Goal: Task Accomplishment & Management: Use online tool/utility

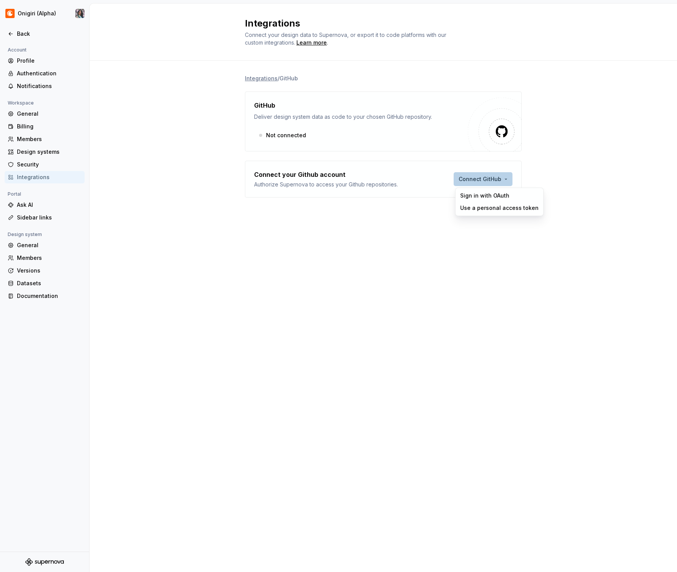
click at [460, 182] on html "Onigiri (Alpha) Back Account Profile Authentication Notifications Workspace Gen…" at bounding box center [338, 286] width 677 height 572
click at [474, 210] on div "Use a personal access token" at bounding box center [499, 208] width 78 height 8
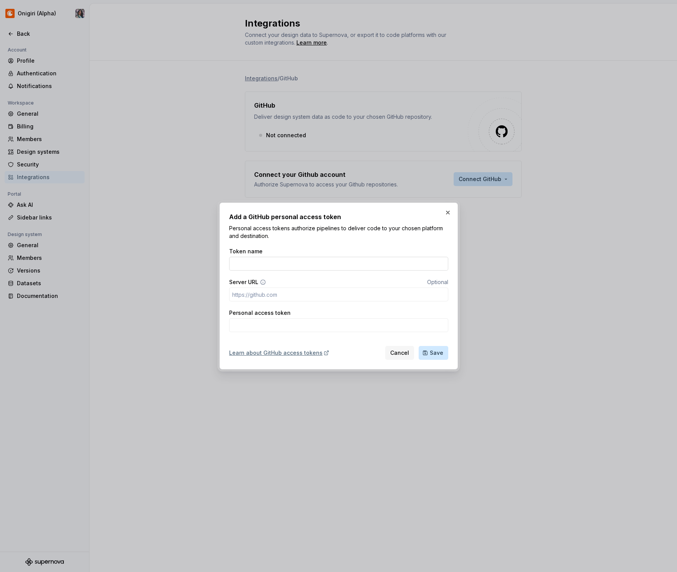
click at [261, 269] on input "Token name" at bounding box center [338, 264] width 219 height 14
type input "[PERSON_NAME] Personal Token"
click at [268, 323] on input "Personal access token" at bounding box center [338, 325] width 219 height 14
paste input "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"
type input "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"
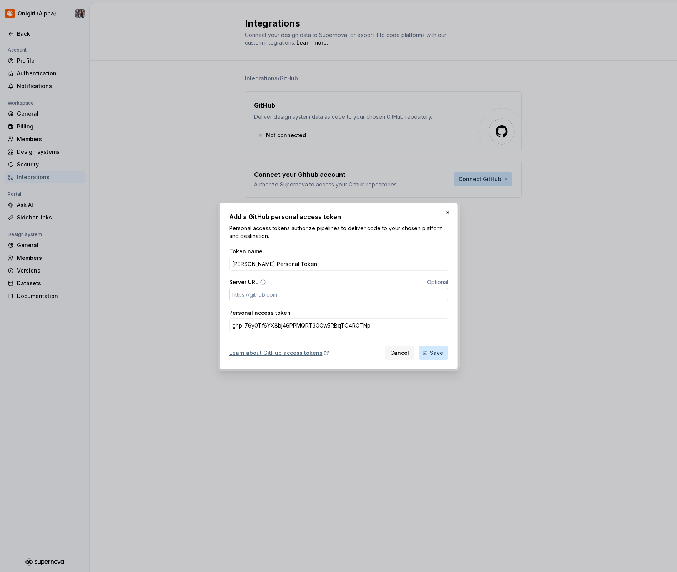
click at [387, 295] on input "Server URL" at bounding box center [338, 295] width 219 height 14
click at [438, 352] on span "Save" at bounding box center [436, 353] width 13 height 8
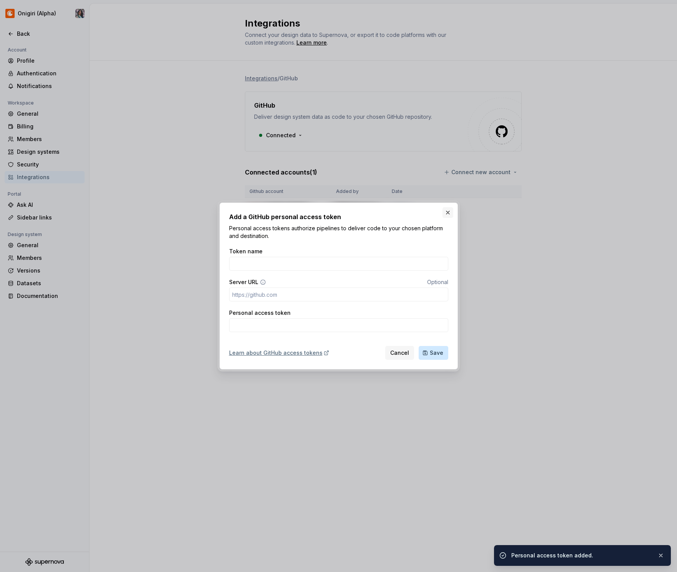
click at [446, 211] on button "button" at bounding box center [448, 212] width 11 height 11
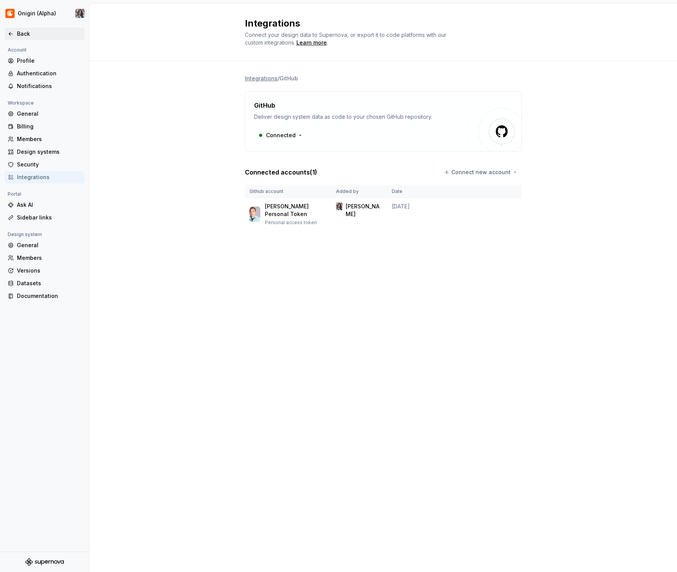
click at [19, 35] on div "Back" at bounding box center [49, 34] width 65 height 8
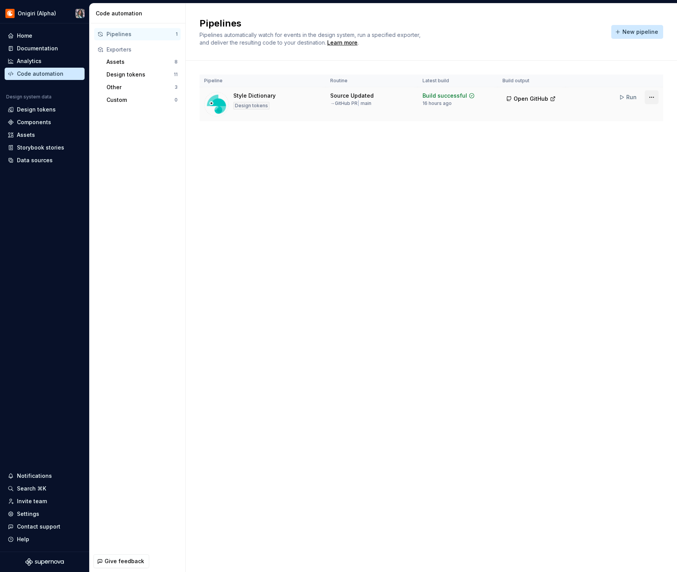
click at [650, 97] on html "Onigiri (Alpha) Home Documentation Analytics Code automation Design system data…" at bounding box center [338, 286] width 677 height 572
click at [627, 167] on div "Delete pipeline" at bounding box center [642, 167] width 66 height 8
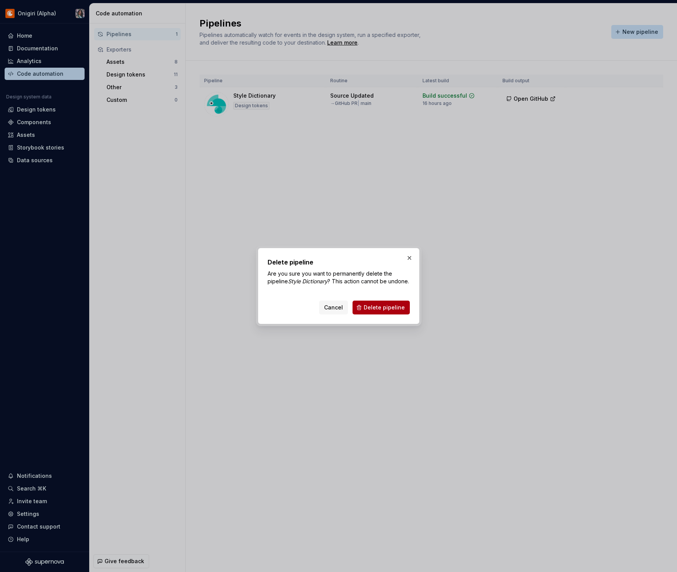
click at [406, 307] on button "Delete pipeline" at bounding box center [381, 308] width 57 height 14
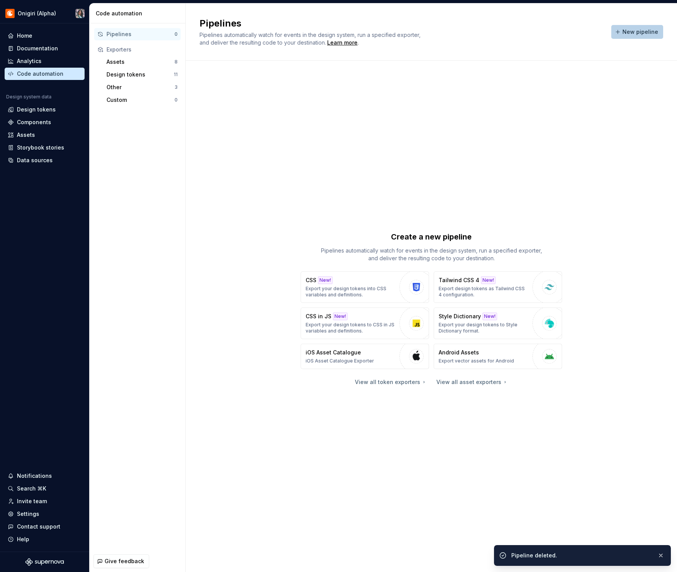
click at [633, 36] on button "New pipeline" at bounding box center [637, 32] width 52 height 14
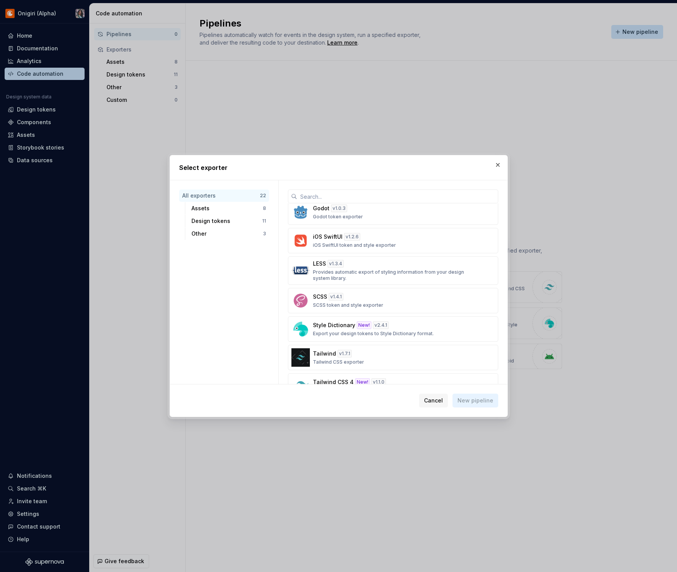
scroll to position [377, 0]
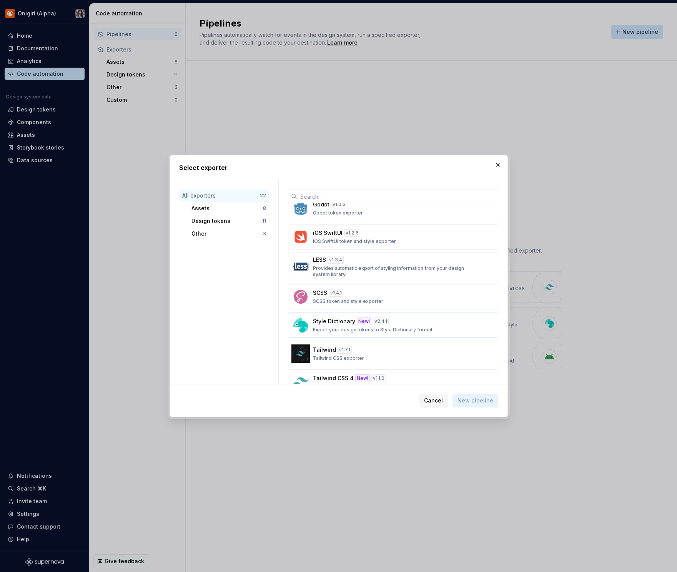
click at [394, 319] on div "Style Dictionary New! v 2.4.1 Export your design tokens to Style Dictionary for…" at bounding box center [391, 325] width 156 height 15
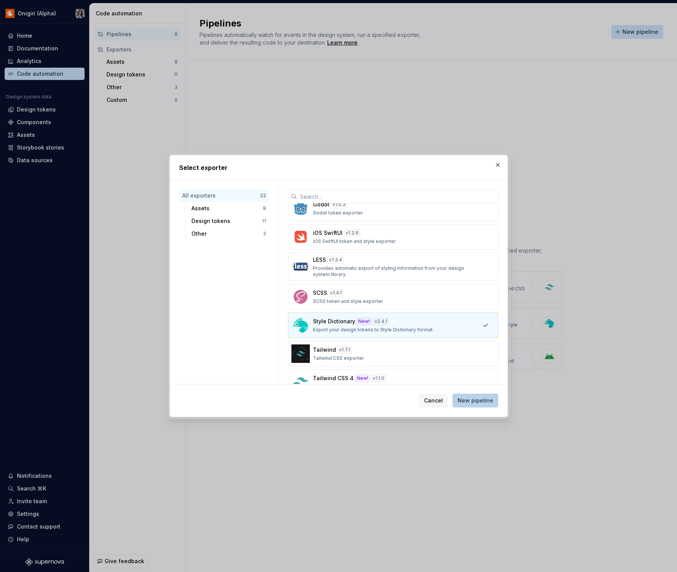
click at [475, 403] on span "New pipeline" at bounding box center [476, 401] width 36 height 8
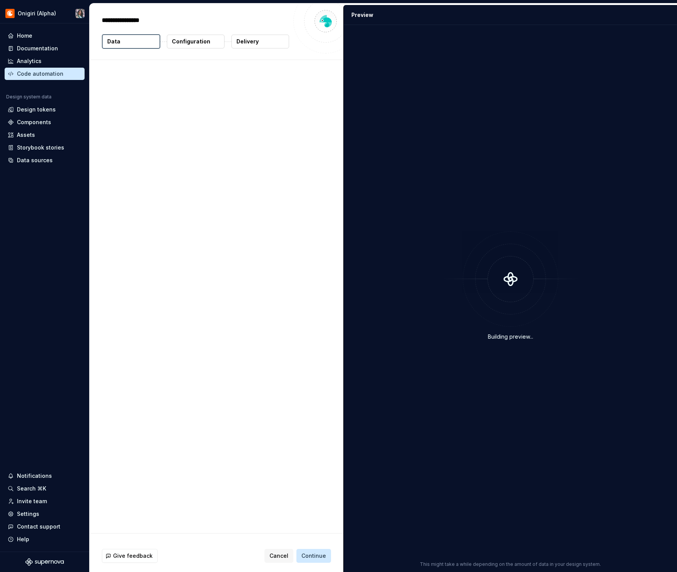
type textarea "*"
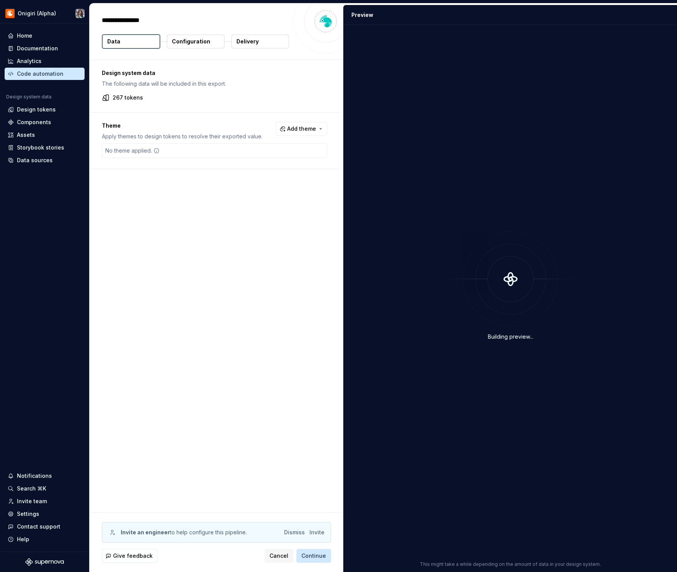
click at [189, 43] on p "Configuration" at bounding box center [191, 42] width 38 height 8
click at [254, 44] on p "Delivery" at bounding box center [248, 42] width 22 height 8
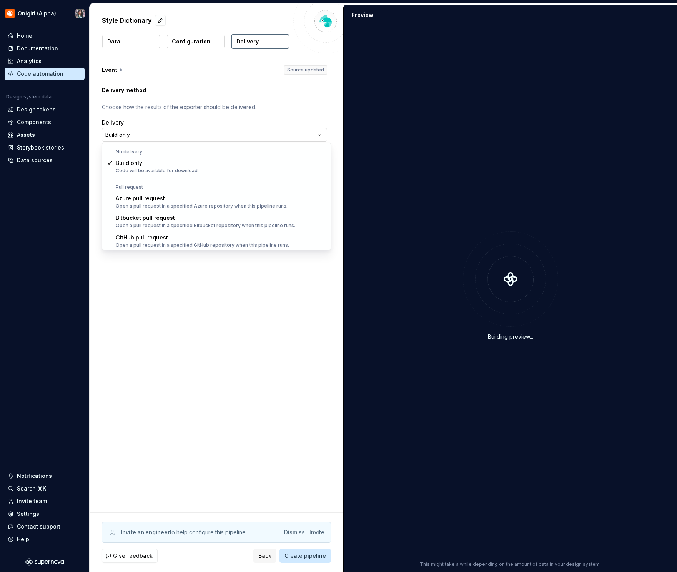
click at [212, 133] on html "**********" at bounding box center [338, 286] width 677 height 572
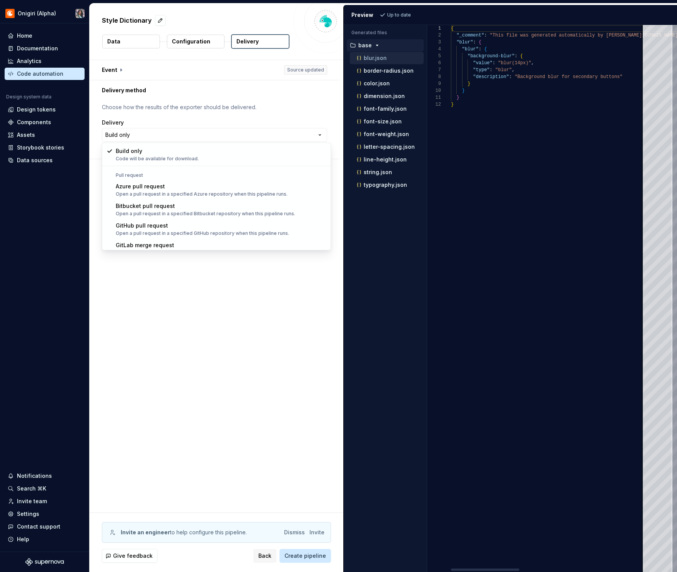
scroll to position [22, 0]
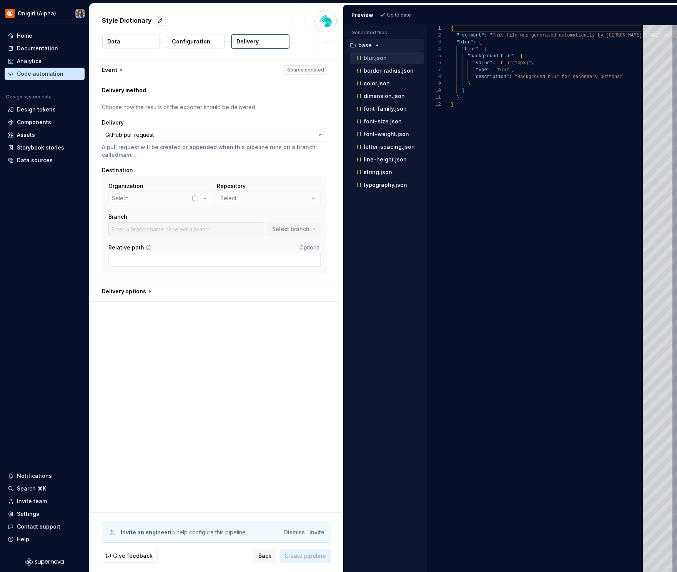
click at [207, 200] on div "Organization Select" at bounding box center [160, 193] width 104 height 23
click at [206, 198] on icon "button" at bounding box center [205, 198] width 2 height 1
click at [178, 227] on div "crunchyroll" at bounding box center [169, 229] width 79 height 8
click at [257, 200] on button "Select" at bounding box center [269, 199] width 104 height 14
click at [311, 217] on span "Fetch latest" at bounding box center [323, 214] width 27 height 6
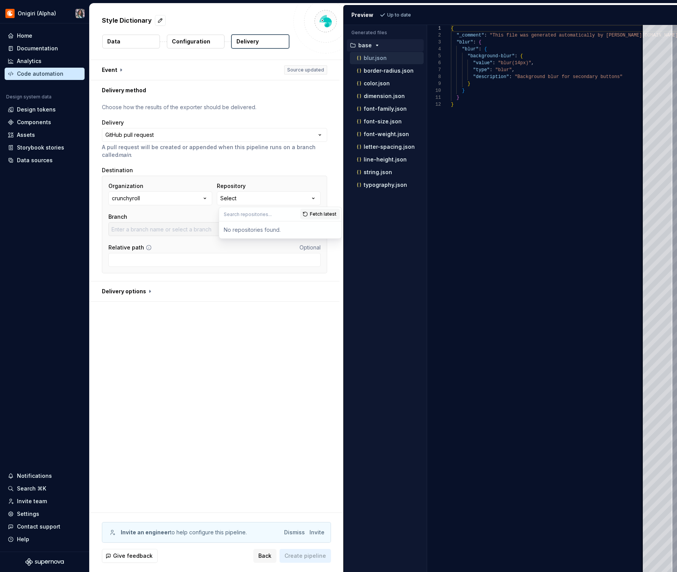
click at [246, 215] on input "text" at bounding box center [259, 214] width 81 height 14
type input "designsystemsstyle"
click at [284, 254] on input "Relative path" at bounding box center [214, 260] width 212 height 14
click at [249, 193] on button "Select" at bounding box center [269, 199] width 104 height 14
click at [316, 216] on span "Fetch latest" at bounding box center [323, 214] width 27 height 6
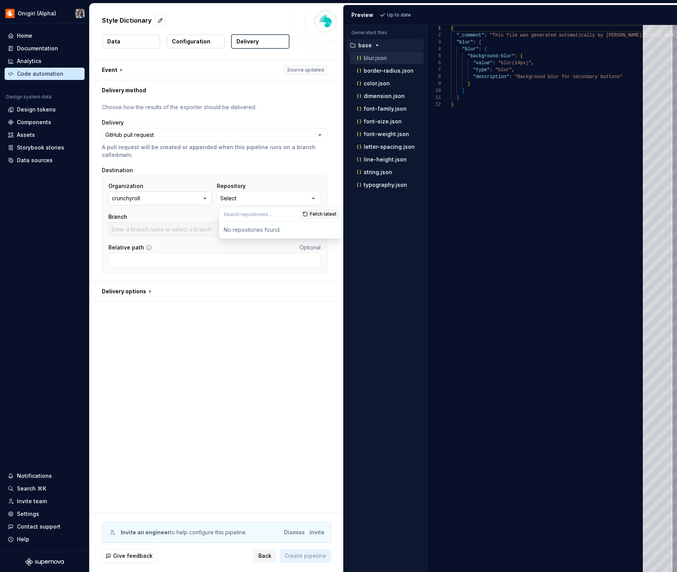
click at [168, 200] on button "crunchyroll" at bounding box center [160, 199] width 104 height 14
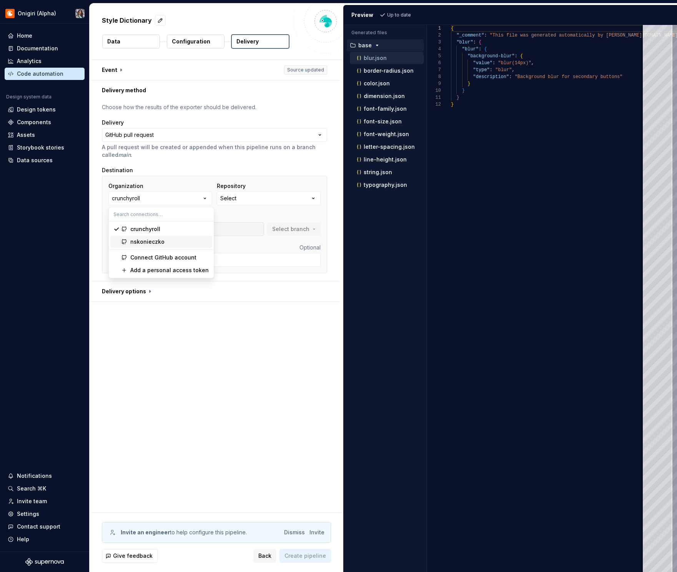
click at [169, 247] on span "nskonieczko" at bounding box center [161, 242] width 102 height 12
click at [317, 200] on icon "button" at bounding box center [314, 199] width 8 height 8
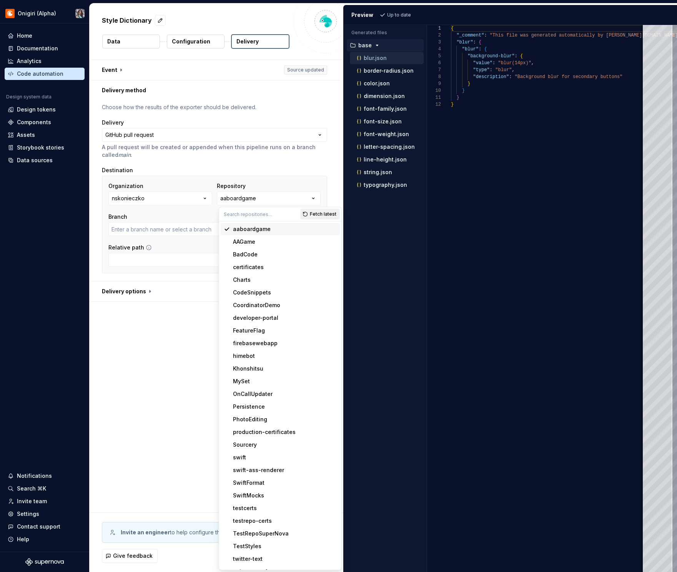
type input "main"
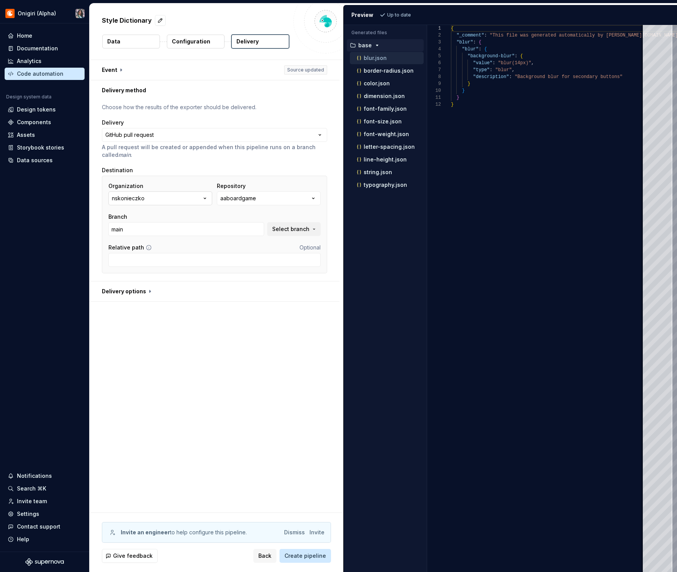
click at [175, 194] on button "nskonieczko" at bounding box center [160, 199] width 104 height 14
click at [175, 230] on div "crunchyroll" at bounding box center [169, 229] width 79 height 8
click at [255, 201] on button "Select" at bounding box center [269, 199] width 104 height 14
click at [315, 215] on span "Fetch latest" at bounding box center [323, 214] width 27 height 6
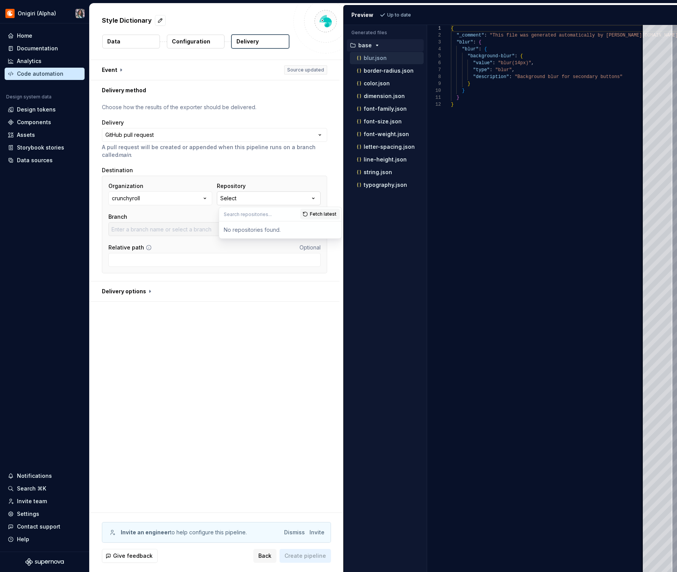
click at [274, 200] on button "Select" at bounding box center [269, 199] width 104 height 14
click at [263, 202] on button "Select" at bounding box center [269, 199] width 104 height 14
click at [313, 213] on span "Fetch latest" at bounding box center [323, 214] width 27 height 6
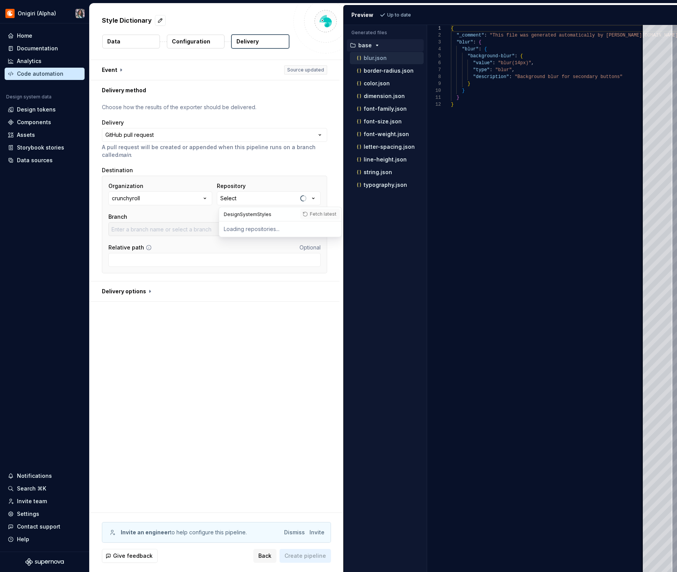
drag, startPoint x: 273, startPoint y: 212, endPoint x: 214, endPoint y: 211, distance: 59.2
click at [214, 212] on body "**********" at bounding box center [338, 286] width 677 height 572
type input "DesignSystemS"
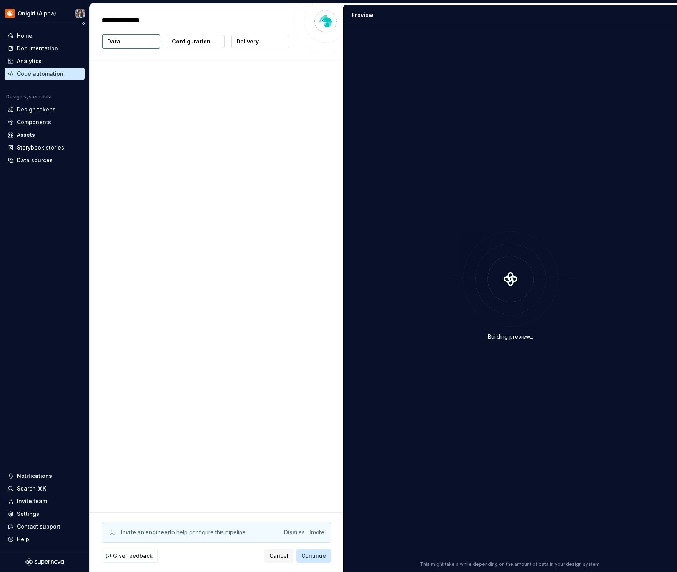
type textarea "*"
click at [266, 41] on button "Delivery" at bounding box center [261, 42] width 58 height 14
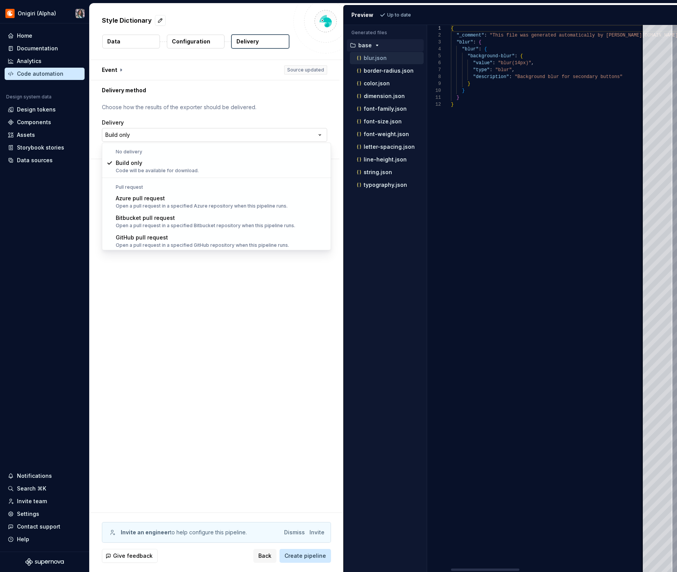
click at [273, 133] on html "**********" at bounding box center [338, 286] width 677 height 572
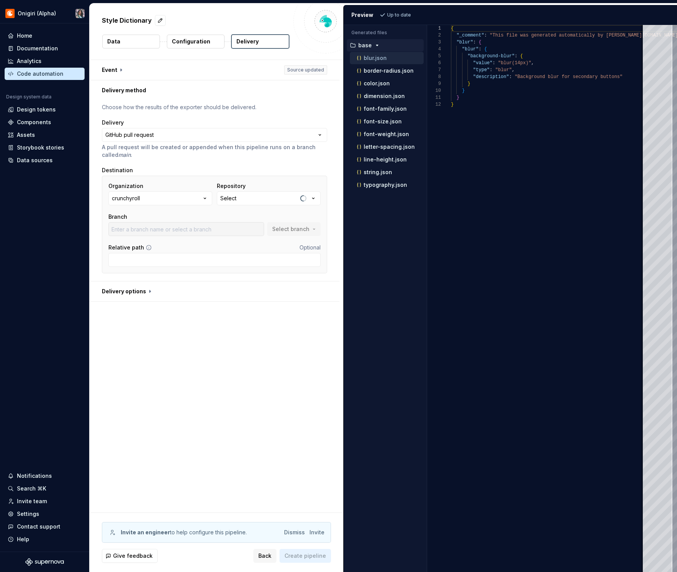
click at [181, 198] on button "crunchyroll" at bounding box center [160, 199] width 104 height 14
click at [253, 196] on button "Select" at bounding box center [269, 199] width 104 height 14
click at [318, 214] on span "Fetch latest" at bounding box center [323, 214] width 27 height 6
click at [283, 237] on div "No repositories found." at bounding box center [280, 230] width 122 height 17
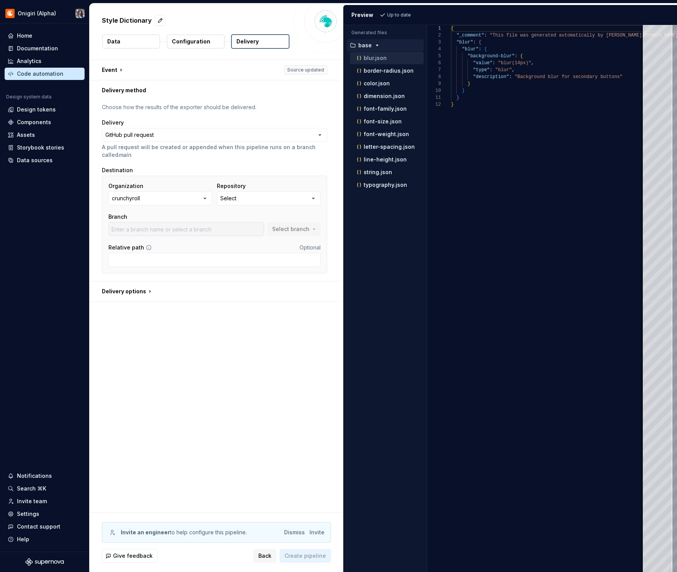
click at [195, 224] on div at bounding box center [186, 229] width 156 height 14
click at [186, 198] on button "crunchyroll" at bounding box center [160, 199] width 104 height 14
click at [242, 225] on div at bounding box center [186, 229] width 156 height 14
click at [251, 198] on button "Select" at bounding box center [269, 199] width 104 height 14
click at [250, 188] on div "Repository" at bounding box center [269, 186] width 104 height 8
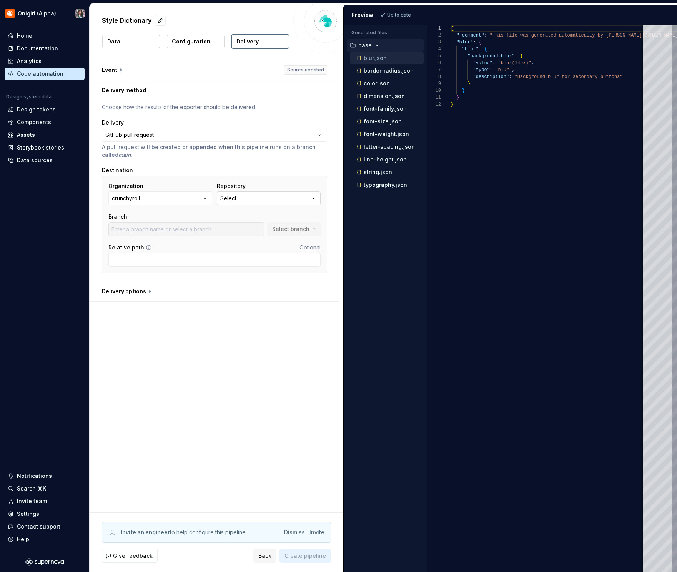
click at [254, 199] on button "Select" at bounding box center [269, 199] width 104 height 14
click at [313, 220] on div "Fetch latest" at bounding box center [320, 214] width 41 height 14
click at [313, 216] on span "Fetch latest" at bounding box center [323, 214] width 27 height 6
click at [182, 202] on button "crunchyroll" at bounding box center [160, 199] width 104 height 14
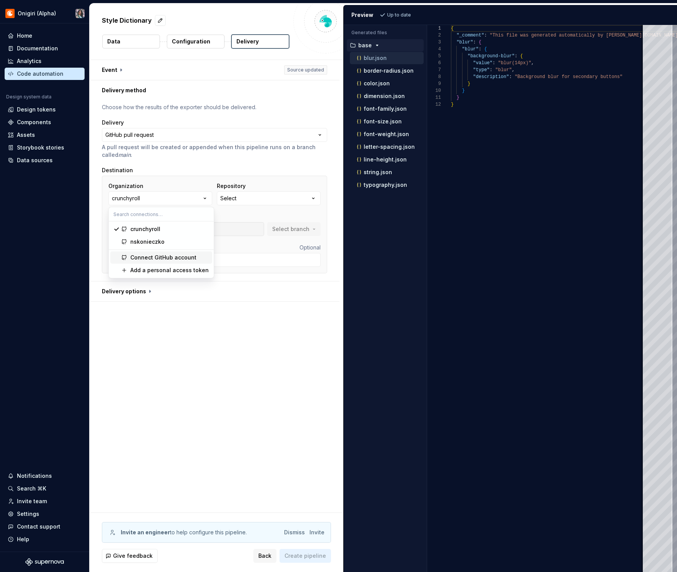
click at [157, 258] on div "Connect GitHub account" at bounding box center [163, 258] width 66 height 8
click at [167, 199] on button "crunchyroll" at bounding box center [160, 199] width 104 height 14
click at [162, 259] on div "Connect GitHub account" at bounding box center [163, 258] width 66 height 8
click at [295, 201] on button "analytics-swift" at bounding box center [269, 199] width 104 height 14
type input "CXIOS-10551-handle-dependencies"
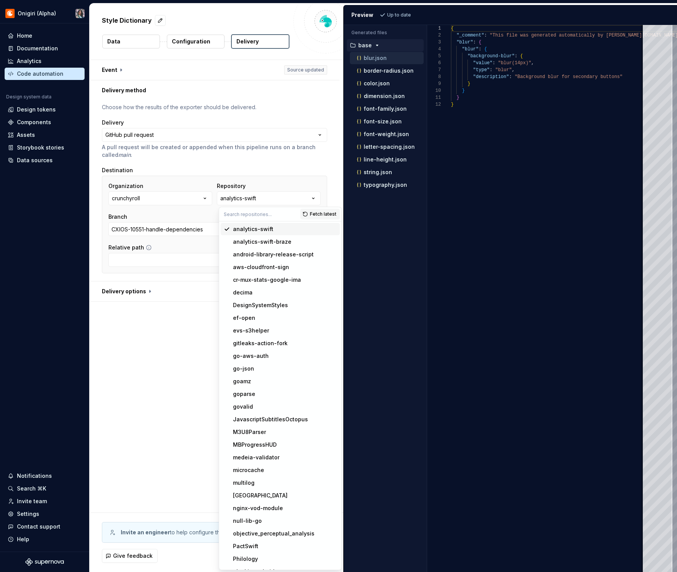
click at [280, 215] on input "text" at bounding box center [259, 214] width 81 height 14
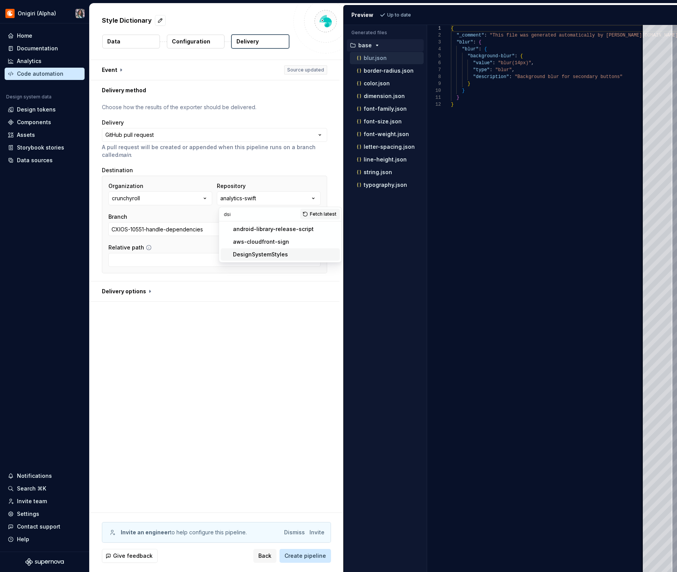
type input "dsi"
click at [260, 258] on div "DesignSystemStyles" at bounding box center [260, 255] width 55 height 8
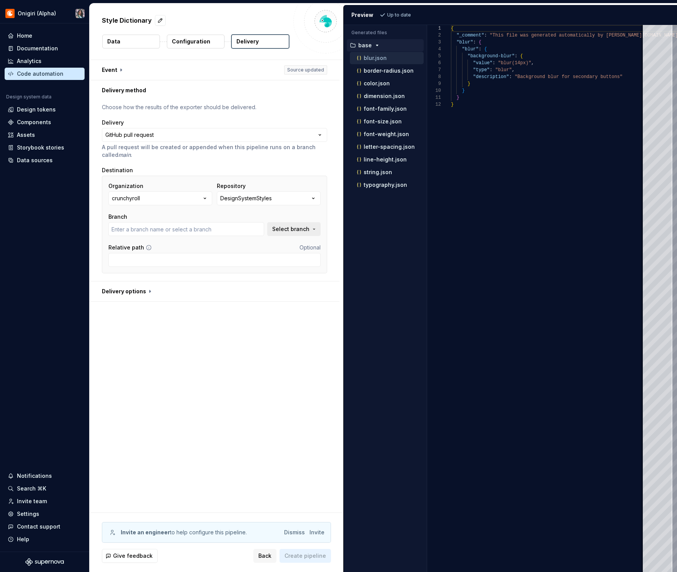
click at [292, 232] on span "Select branch" at bounding box center [290, 229] width 37 height 8
type input "main"
click at [233, 261] on div "main" at bounding box center [248, 260] width 142 height 8
click at [149, 290] on button "button" at bounding box center [215, 292] width 250 height 20
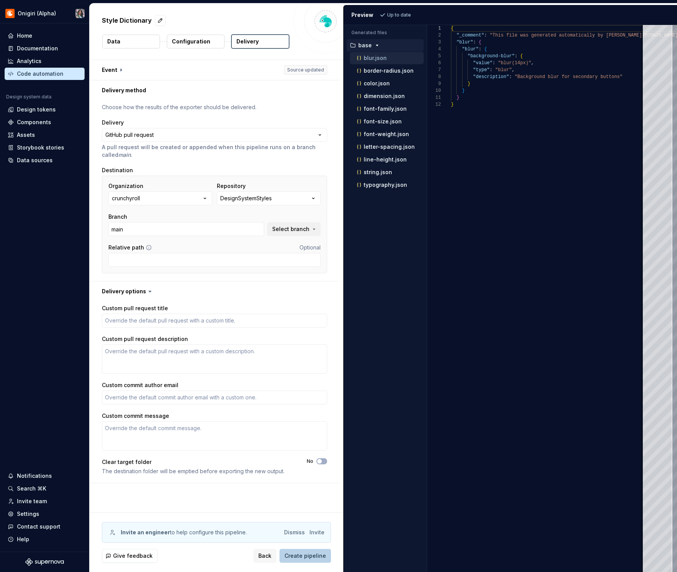
click at [307, 558] on span "Create pipeline" at bounding box center [306, 556] width 42 height 8
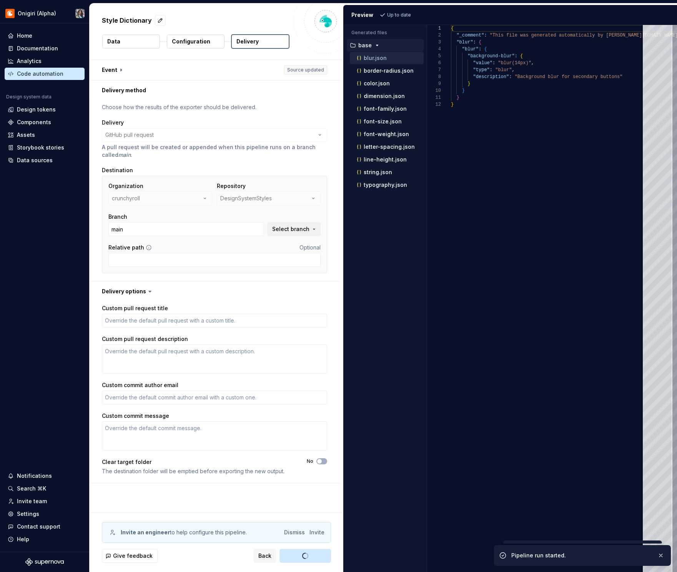
type textarea "*"
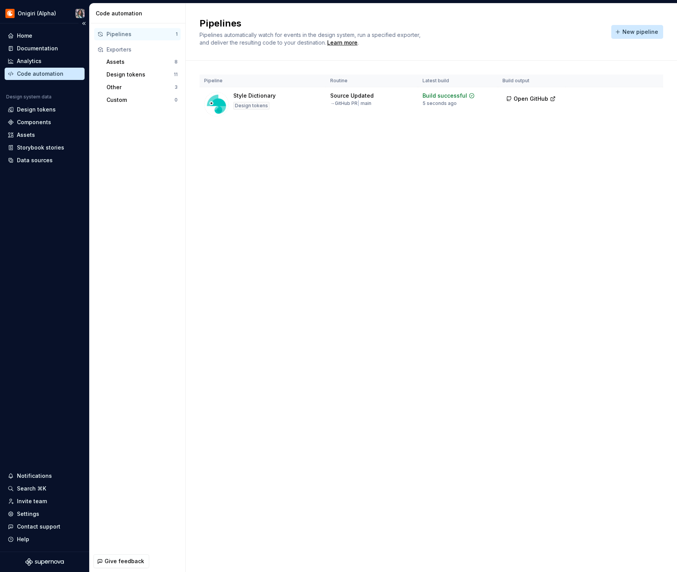
click at [53, 72] on div "Code automation" at bounding box center [40, 74] width 47 height 8
click at [254, 151] on div "Pipelines Pipelines automatically watch for events in the design system, run a …" at bounding box center [431, 287] width 491 height 569
click at [619, 27] on button "New pipeline" at bounding box center [637, 32] width 52 height 14
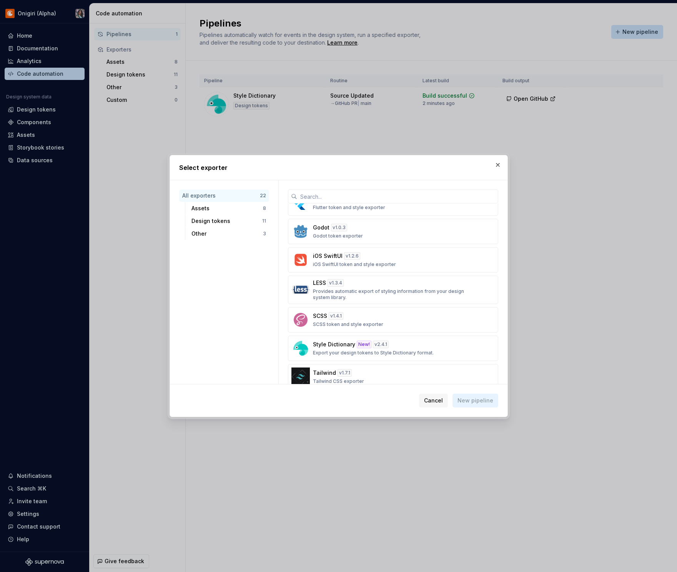
scroll to position [359, 0]
